Goal: Information Seeking & Learning: Learn about a topic

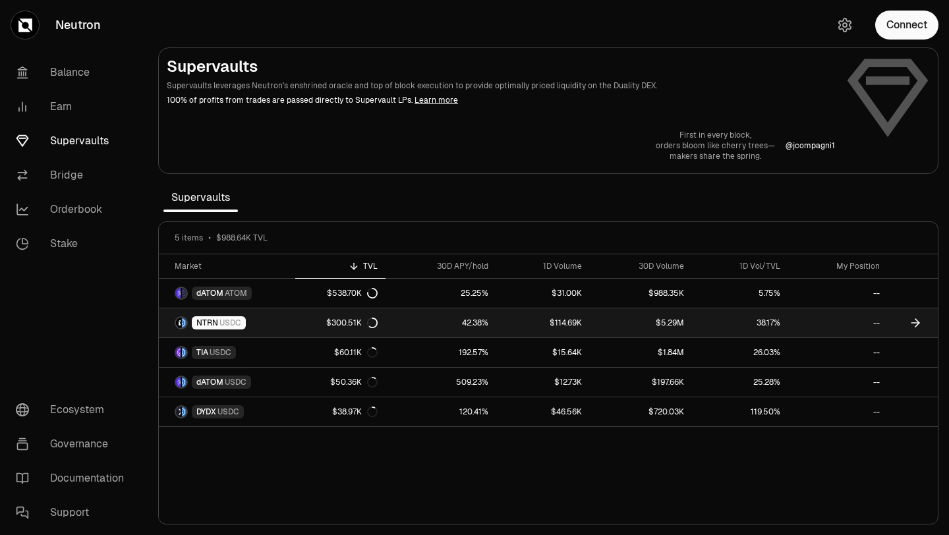
click at [368, 316] on link "$300.51K" at bounding box center [340, 322] width 91 height 29
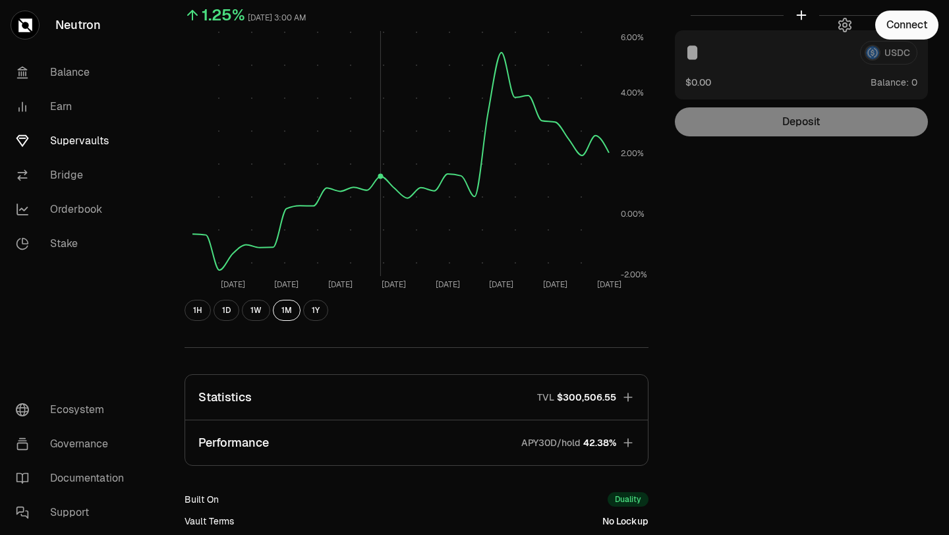
scroll to position [326, 0]
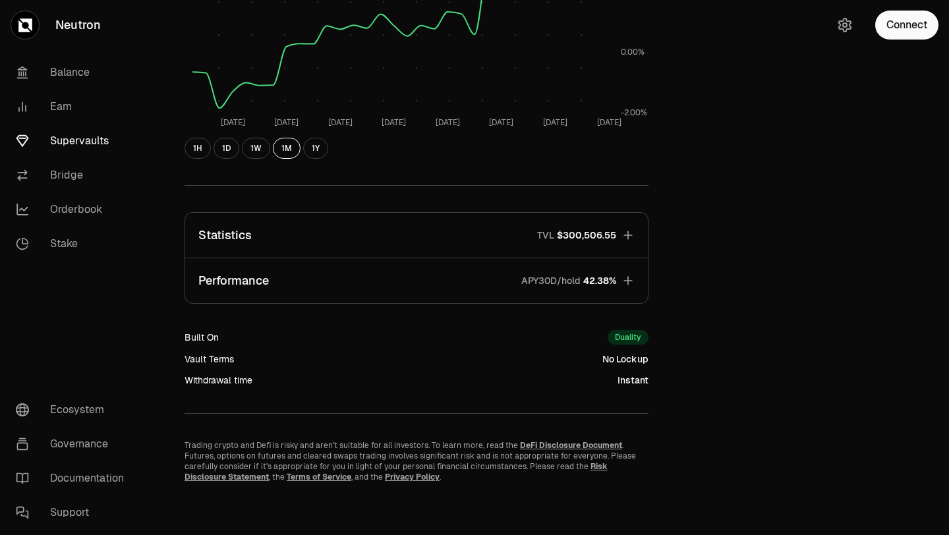
click at [581, 241] on span "$300,506.55" at bounding box center [586, 235] width 59 height 13
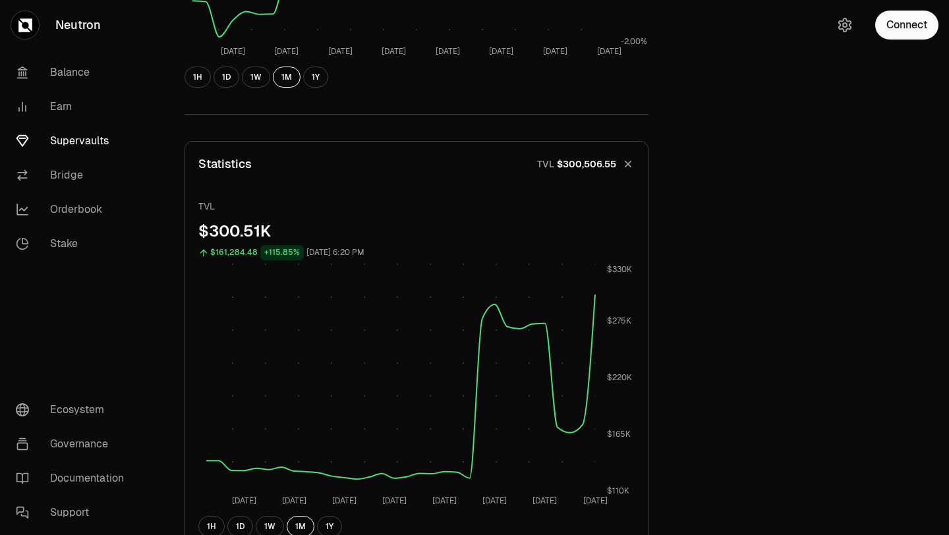
scroll to position [0, 0]
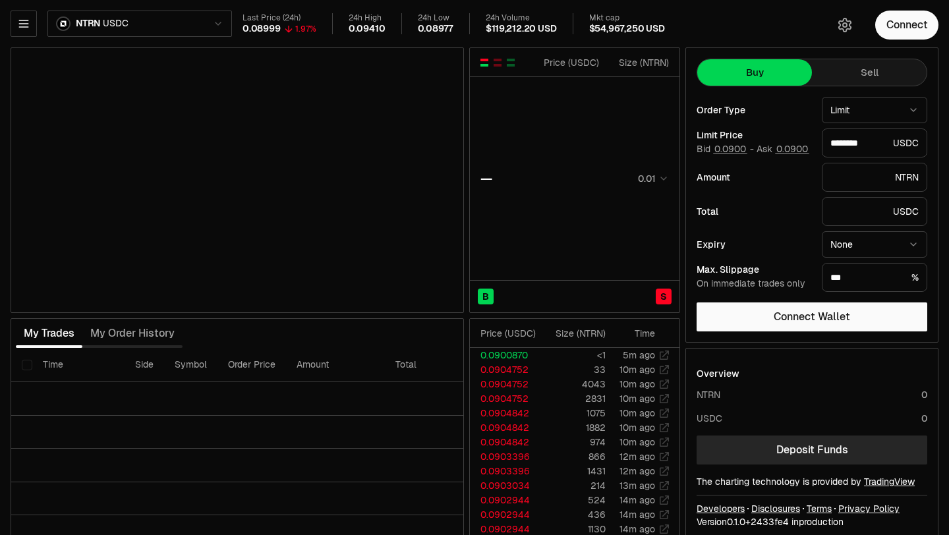
type input "********"
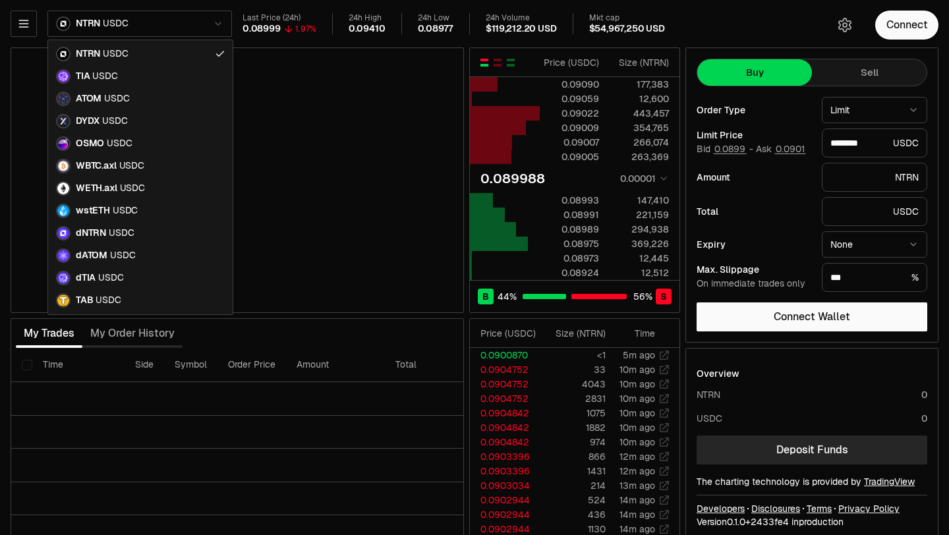
click at [107, 30] on html "Neutron Balance Earn Supervaults Bridge Orderbook Stake Ecosystem Governance Do…" at bounding box center [474, 275] width 949 height 550
